Goal: Information Seeking & Learning: Learn about a topic

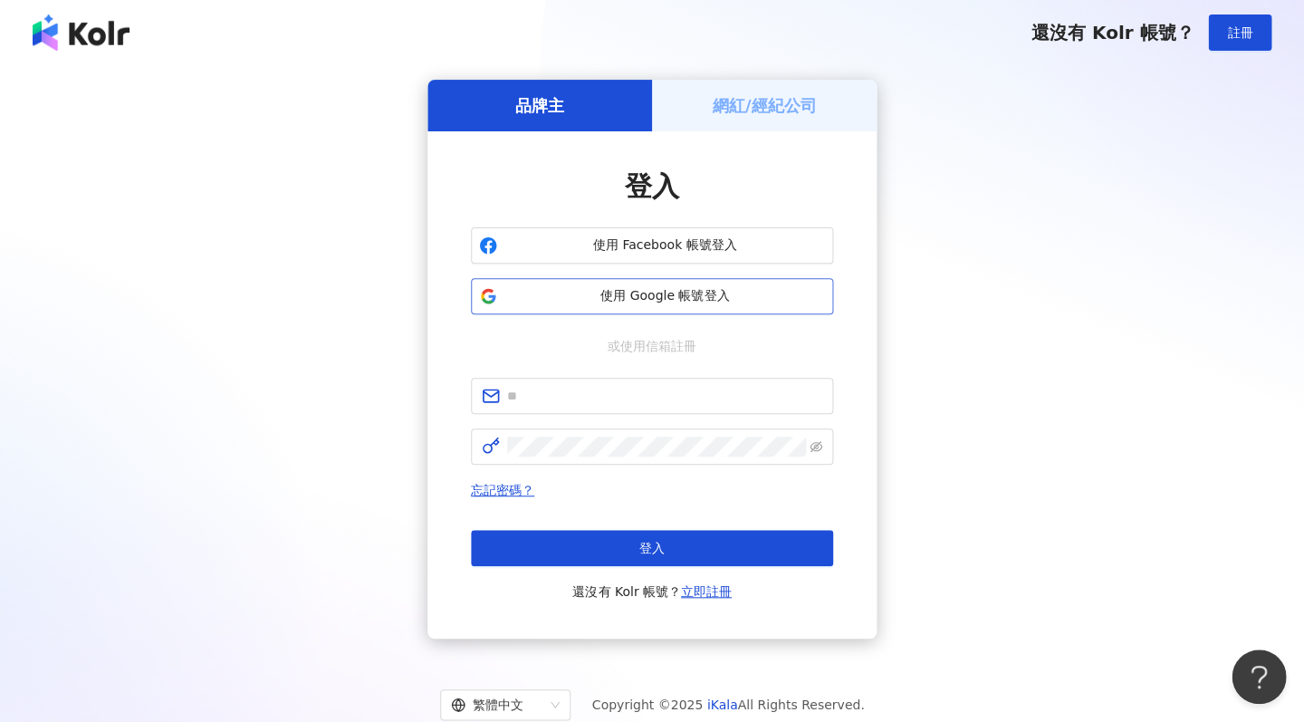
click at [606, 292] on span "使用 Google 帳號登入" at bounding box center [664, 296] width 321 height 18
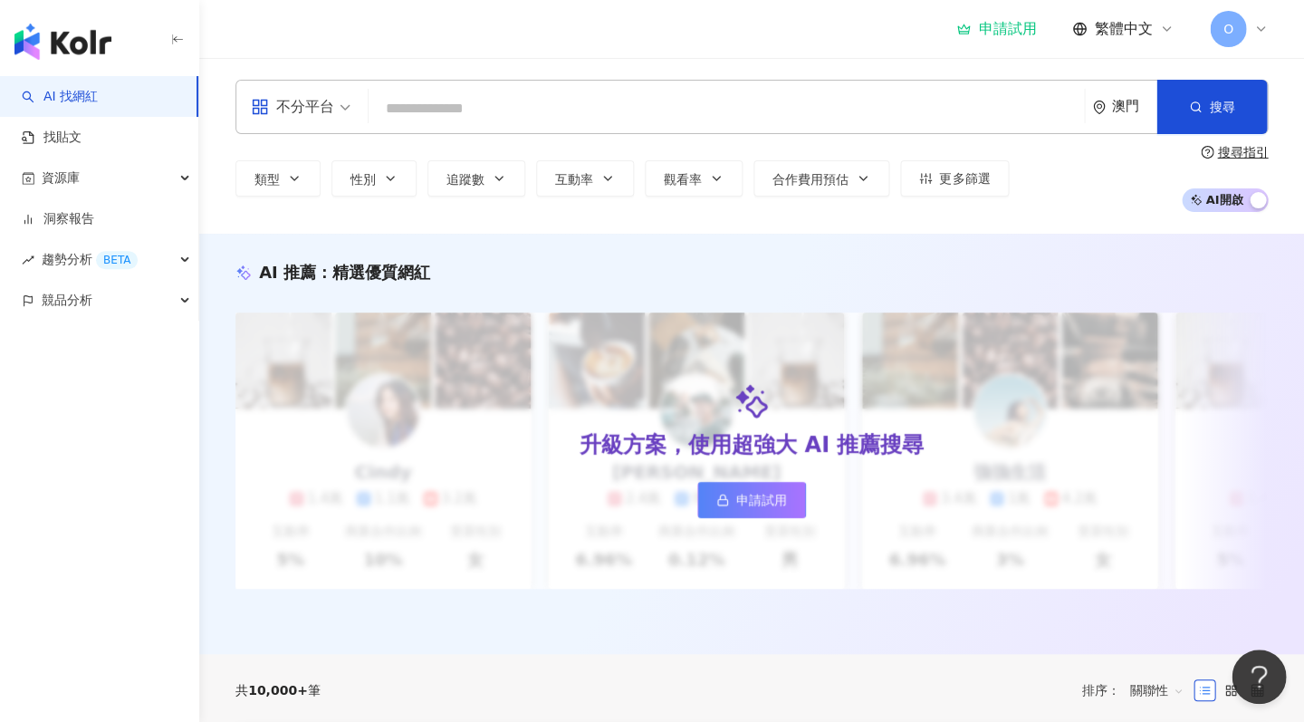
click at [501, 99] on input "search" at bounding box center [726, 108] width 701 height 34
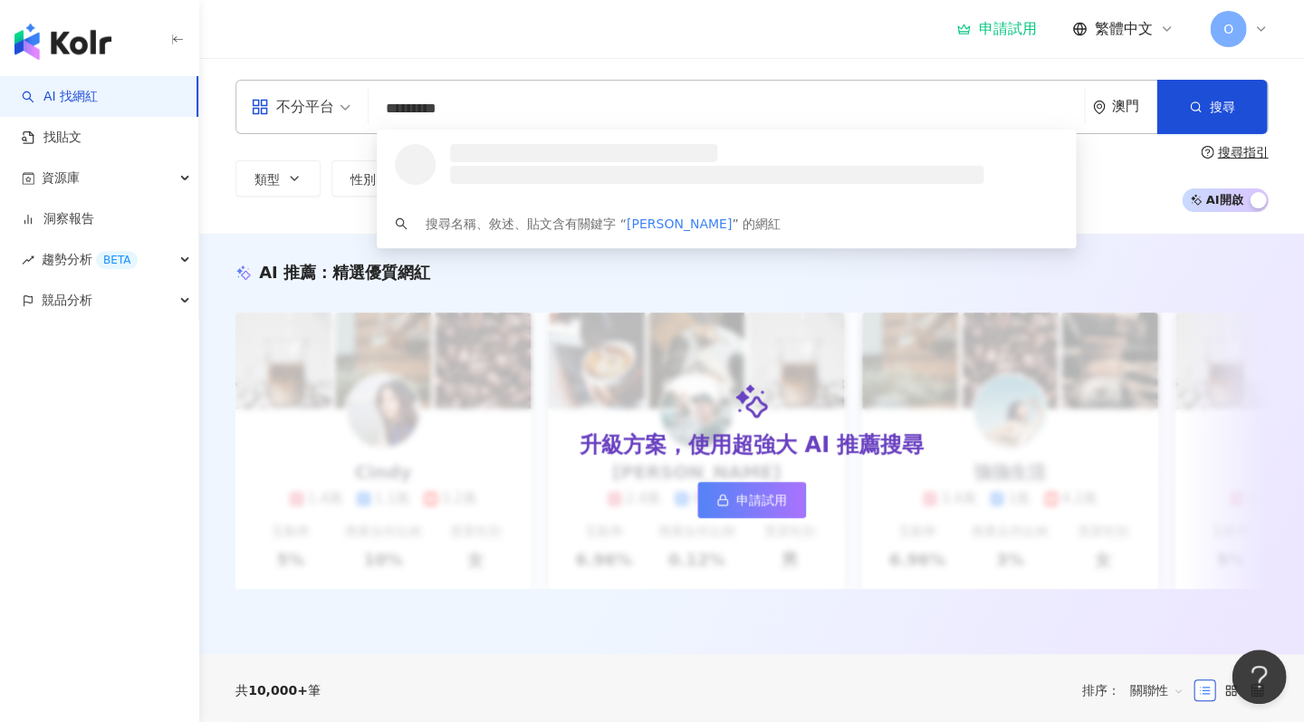
type input "**********"
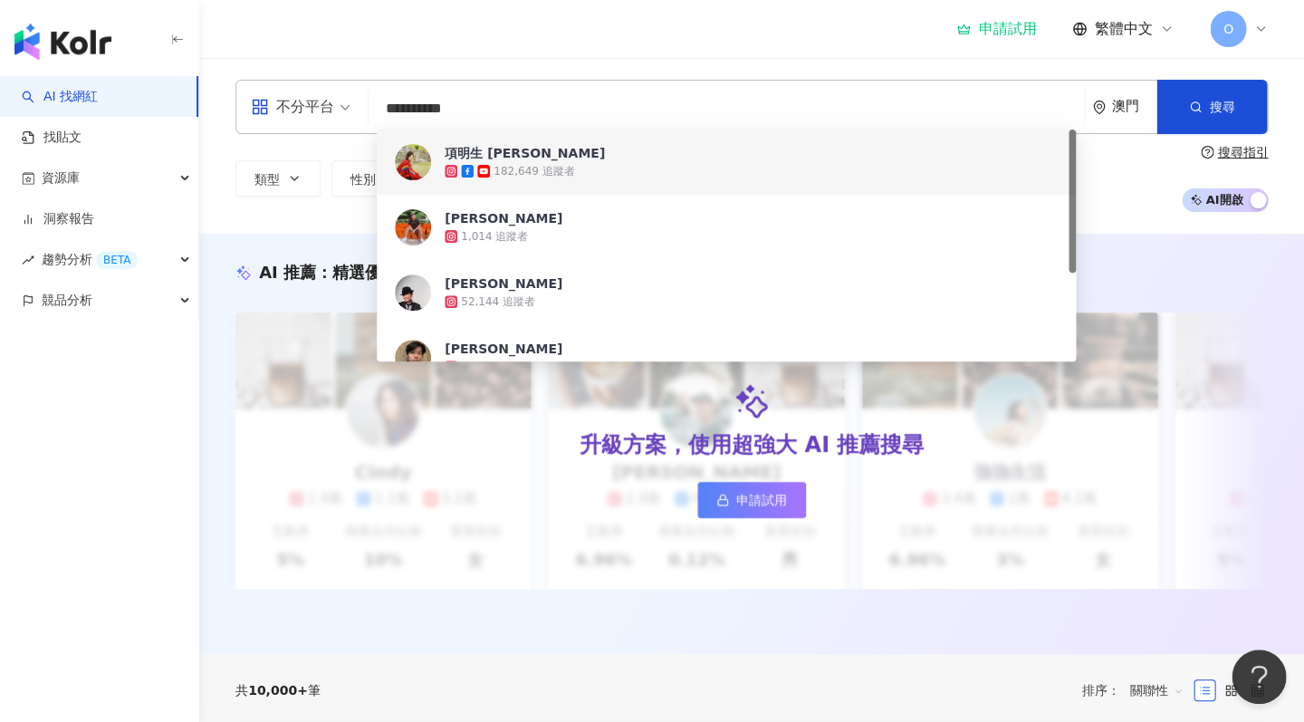
click at [559, 179] on div "182,649 追蹤者" at bounding box center [751, 171] width 613 height 18
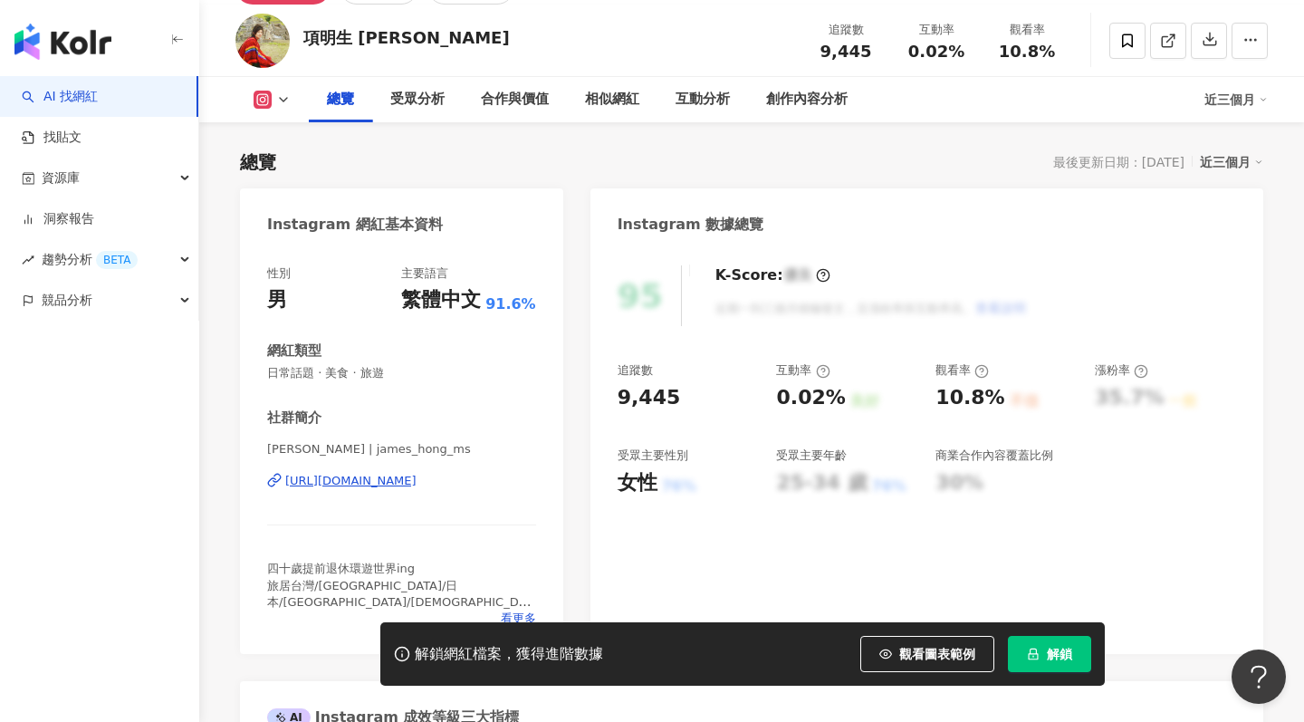
scroll to position [225, 0]
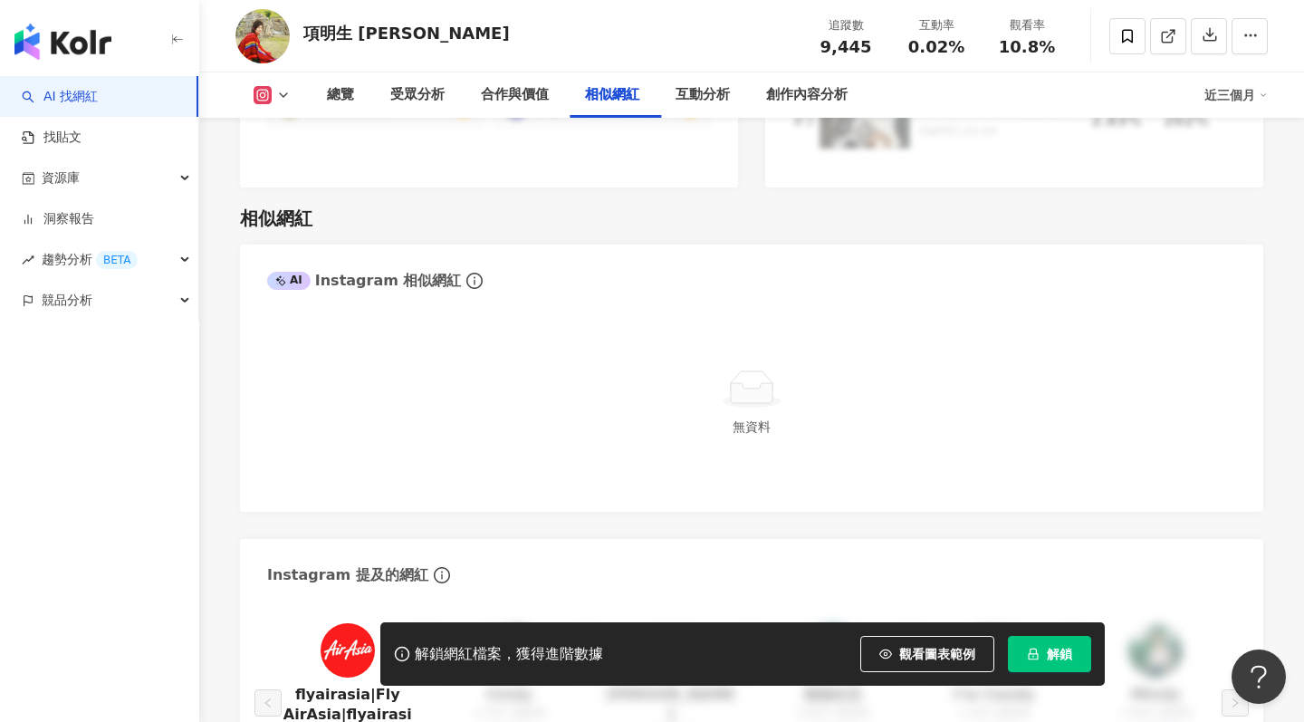
drag, startPoint x: 661, startPoint y: 500, endPoint x: 661, endPoint y: 483, distance: 16.3
click at [661, 486] on div "AI Instagram 相似網紅 無資料 Instagram 提及的網紅 flyairasia|Fly AirAsia|flyairasia|Fly Air…" at bounding box center [751, 530] width 1023 height 573
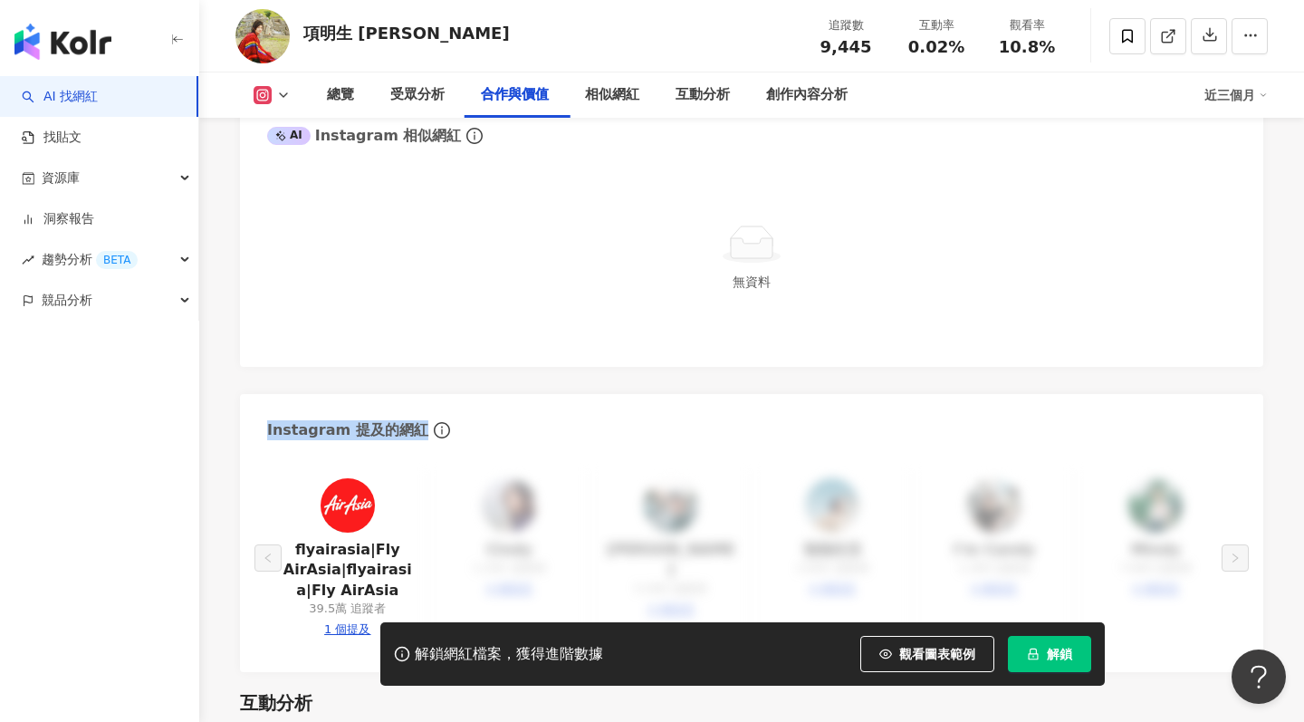
scroll to position [2739, 0]
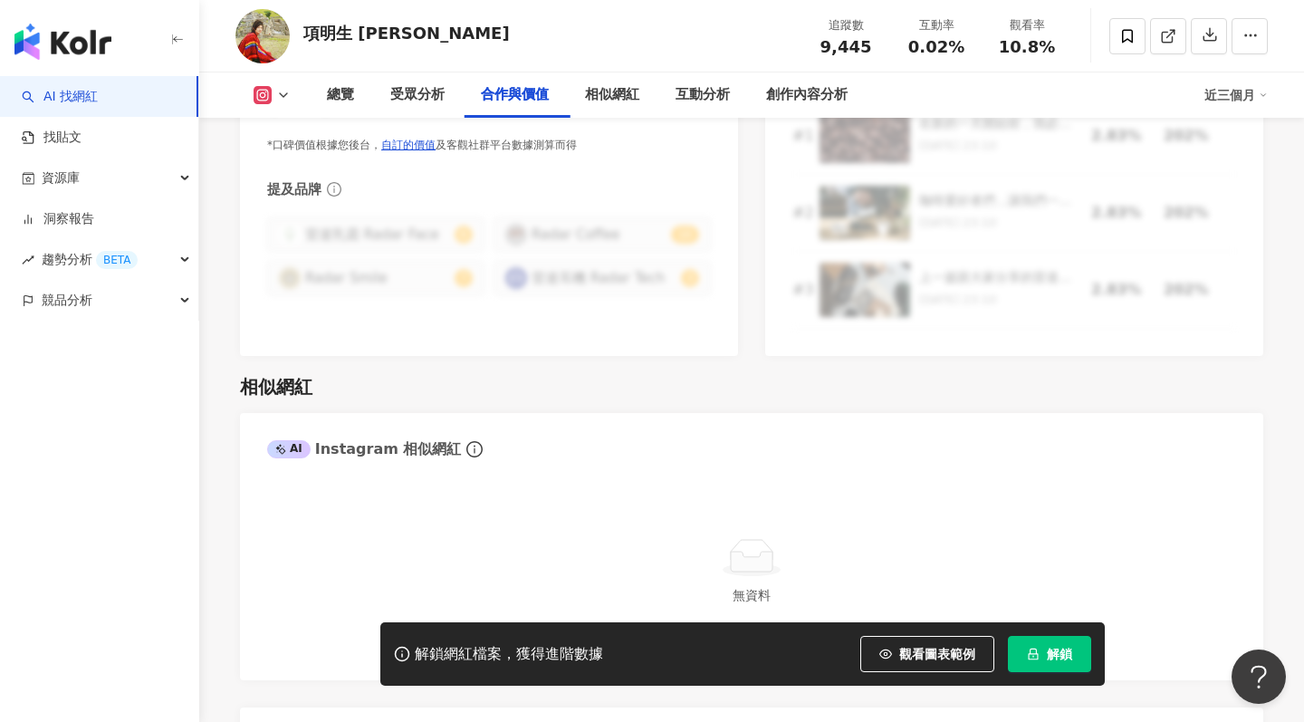
click at [627, 413] on div "AI Instagram 相似網紅" at bounding box center [751, 442] width 1023 height 59
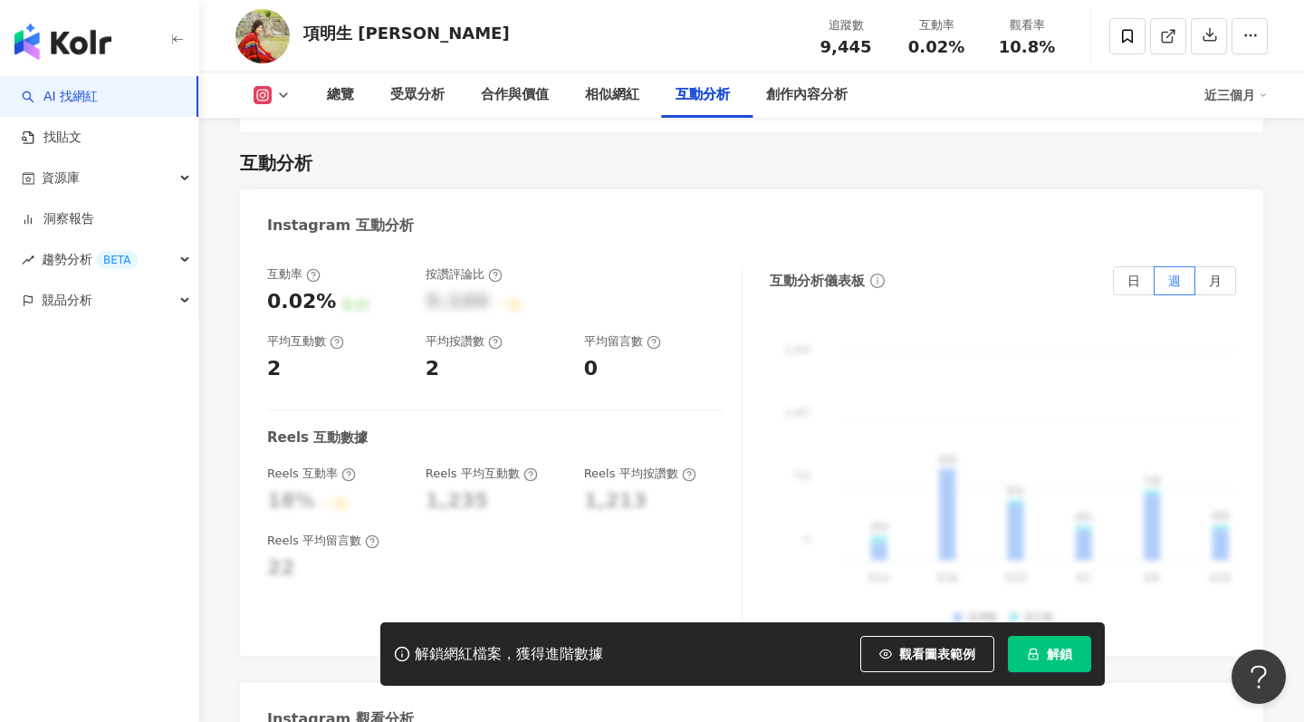
scroll to position [3697, 0]
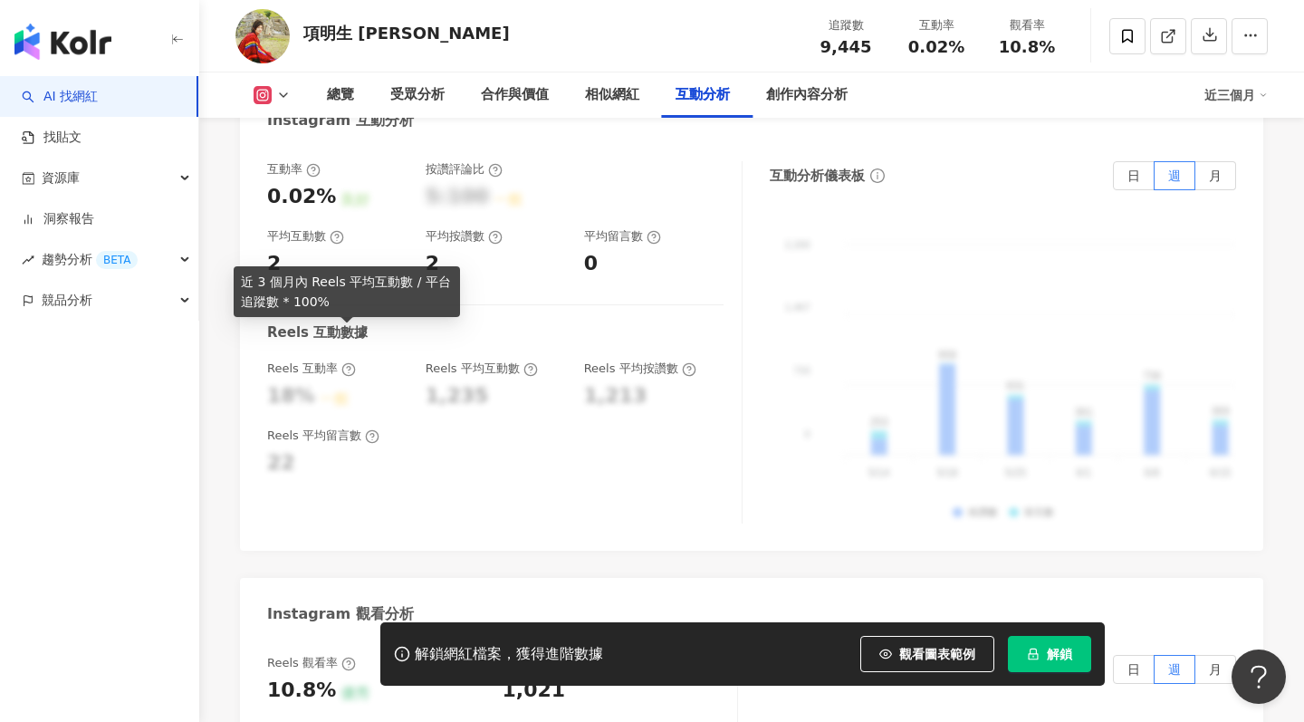
click at [345, 362] on icon at bounding box center [348, 369] width 14 height 14
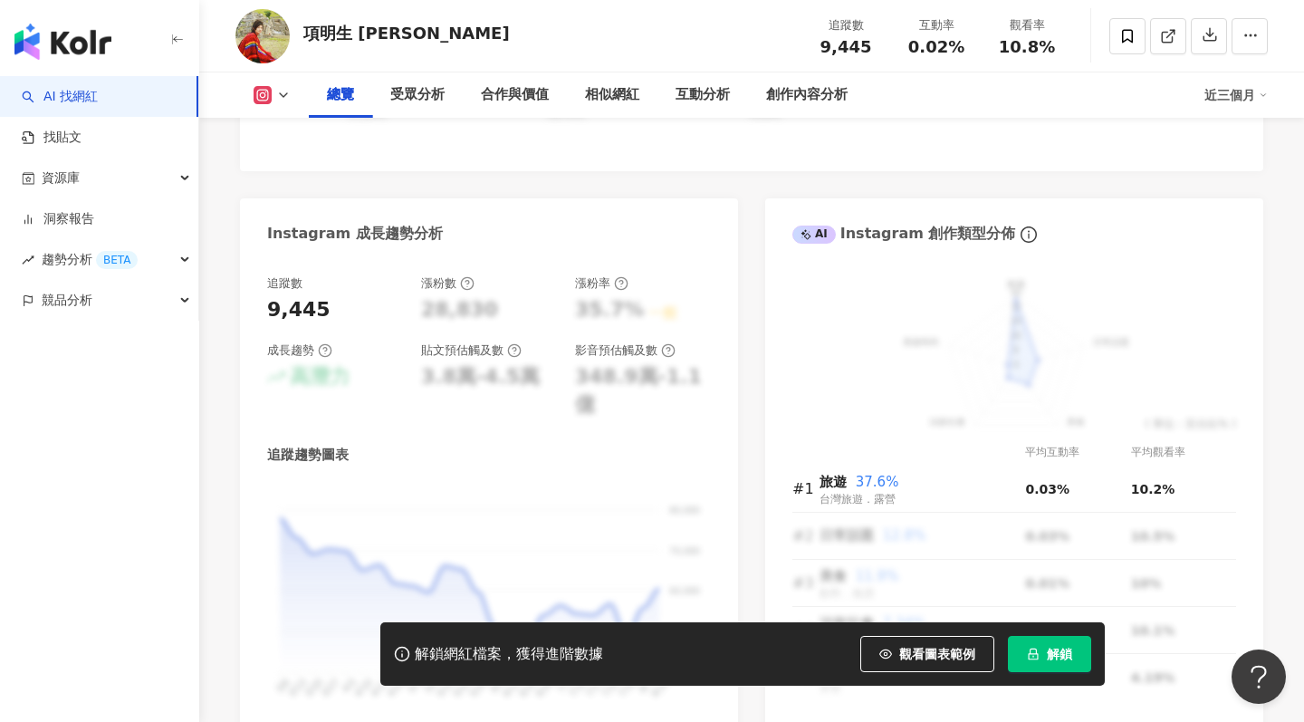
scroll to position [933, 0]
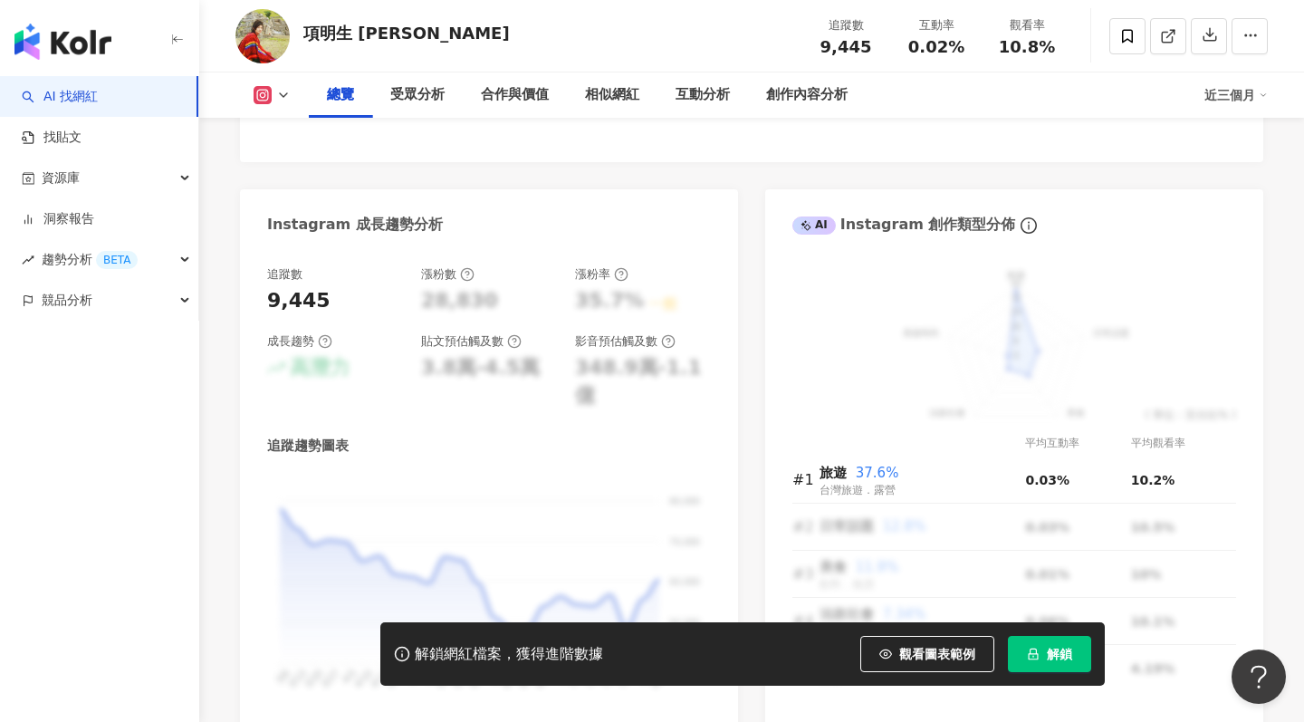
click at [512, 340] on icon at bounding box center [514, 341] width 14 height 14
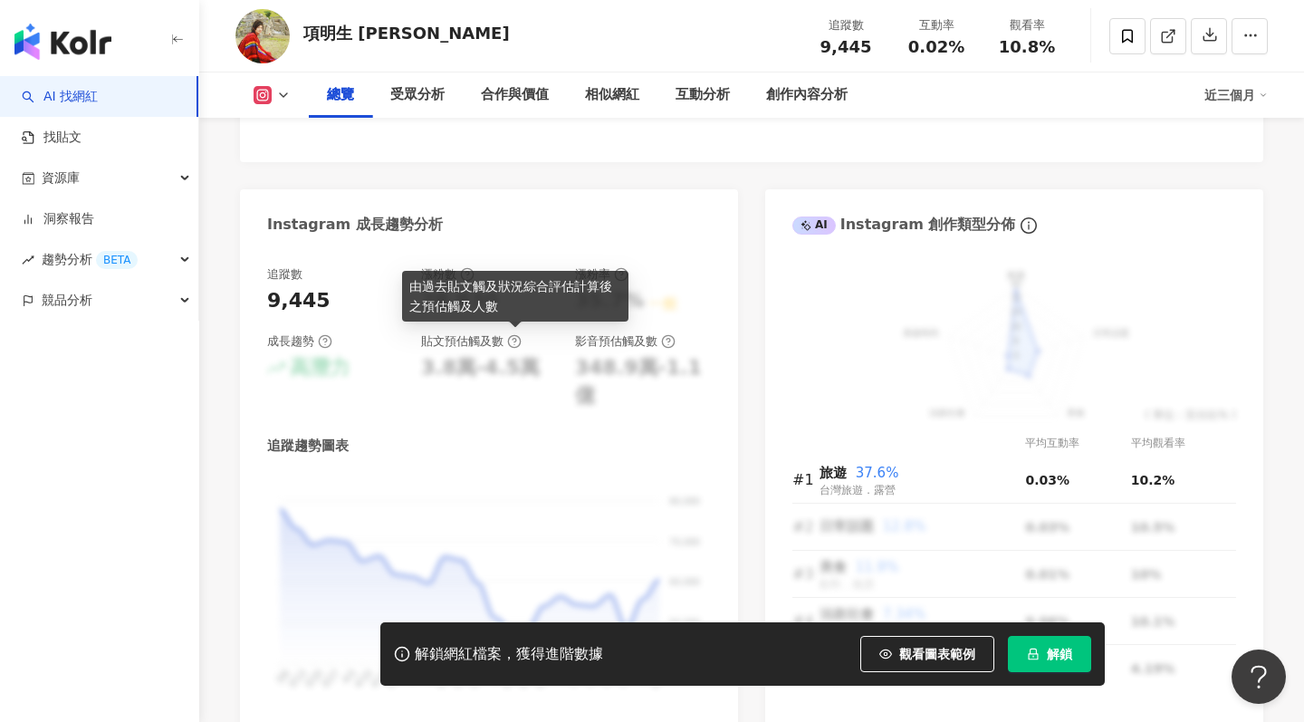
click at [502, 367] on div "3.8萬-4.5萬" at bounding box center [480, 368] width 119 height 28
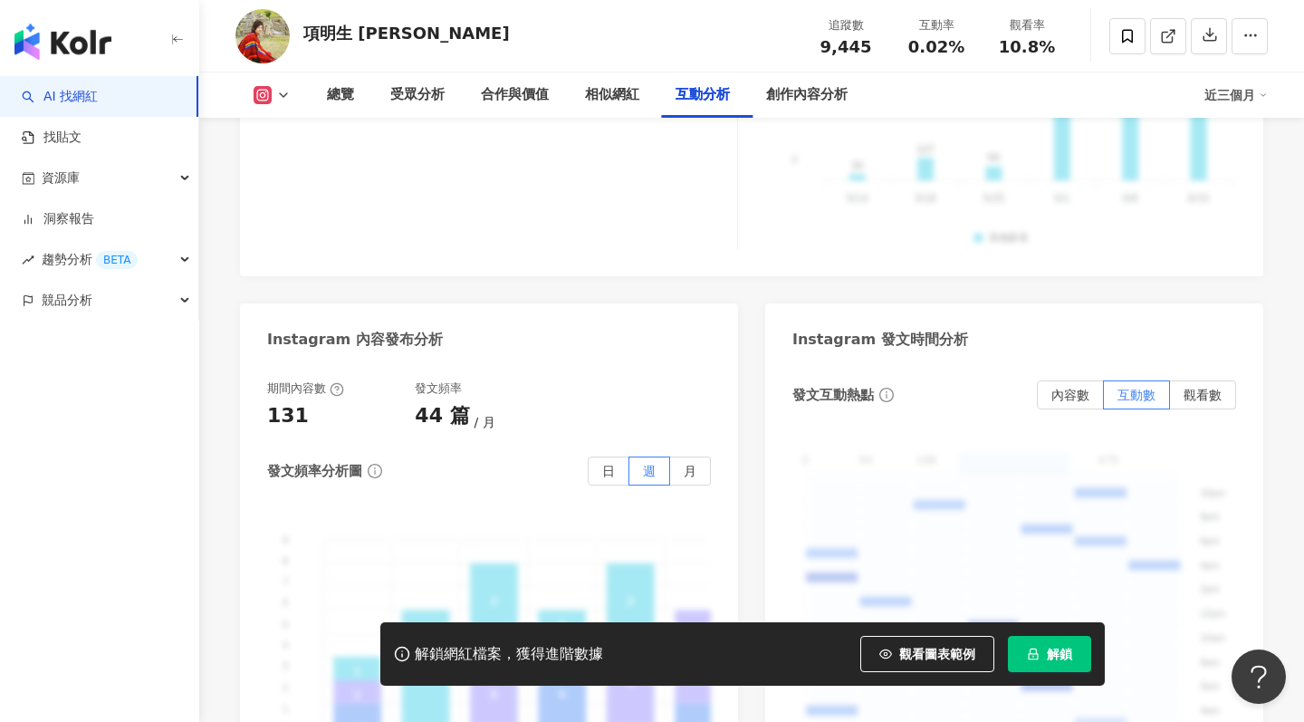
scroll to position [4027, 0]
